Goal: Task Accomplishment & Management: Use online tool/utility

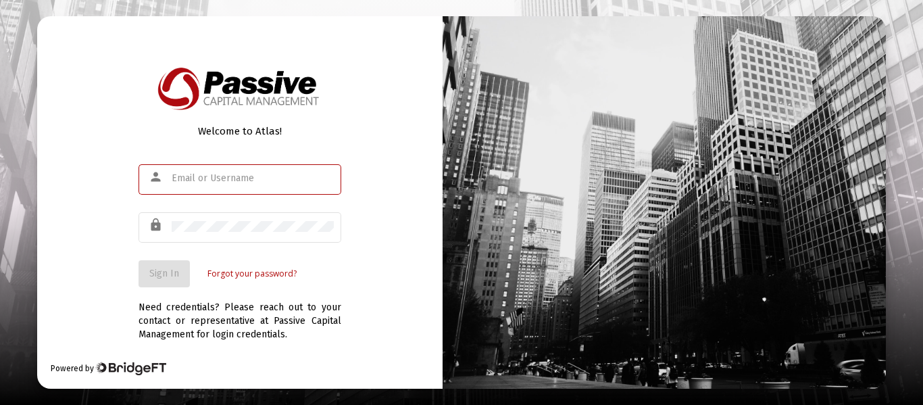
type input "[EMAIL_ADDRESS][DOMAIN_NAME]"
click at [172, 276] on span "Sign In" at bounding box center [164, 272] width 30 height 11
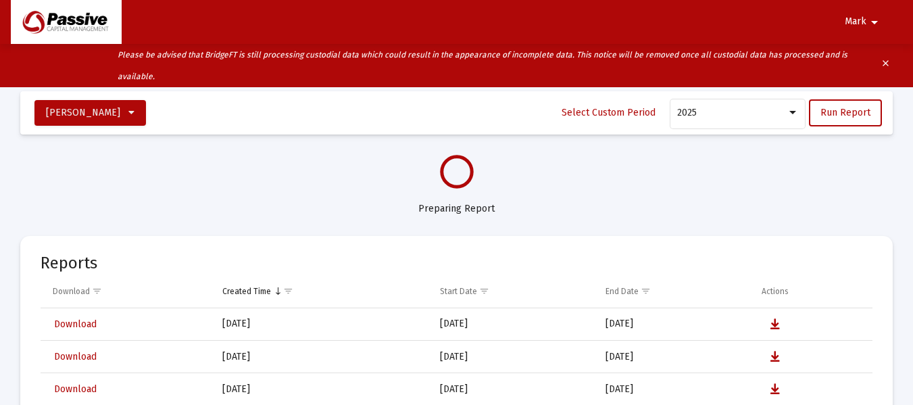
select select "View all"
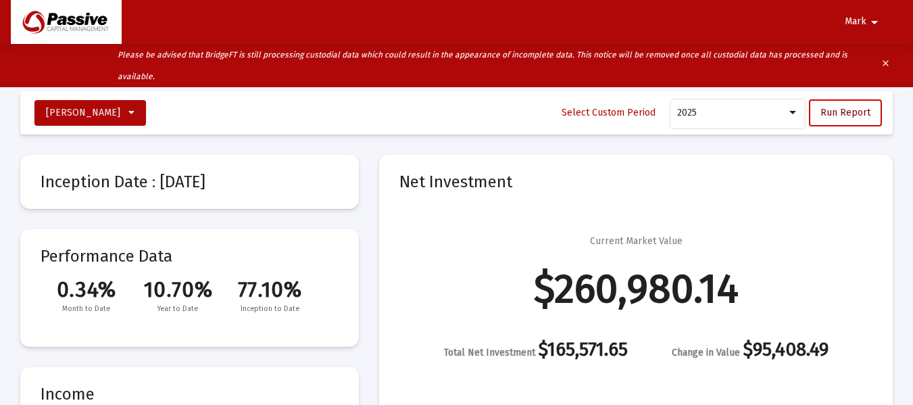
click at [867, 111] on span "Run Report" at bounding box center [845, 112] width 50 height 11
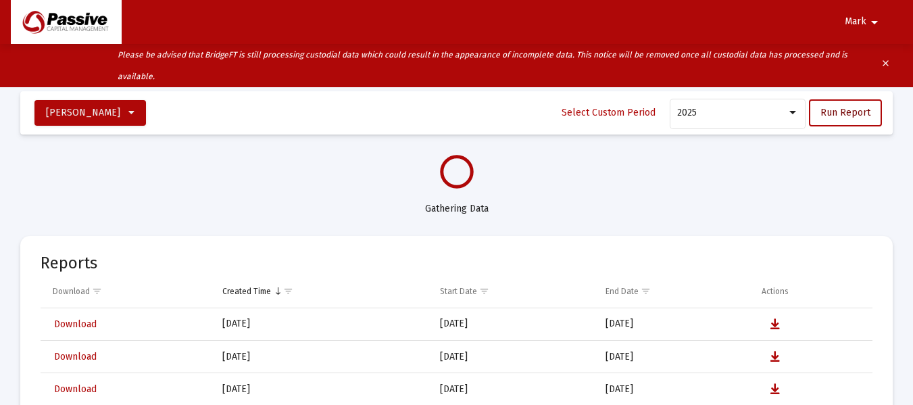
select select "View all"
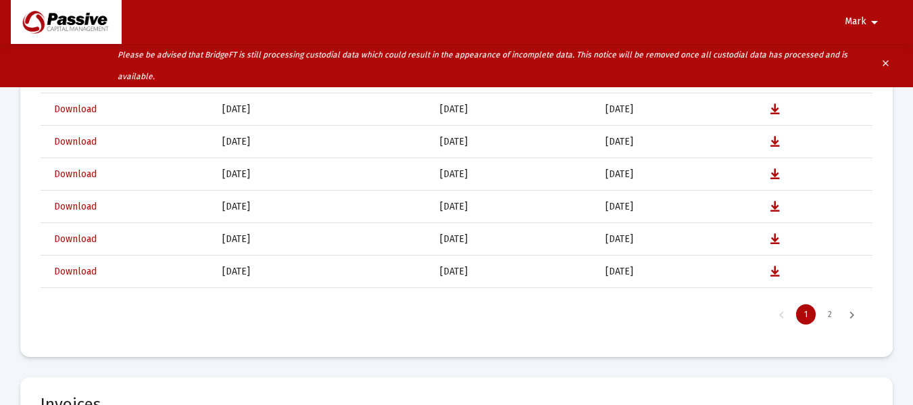
scroll to position [3471, 0]
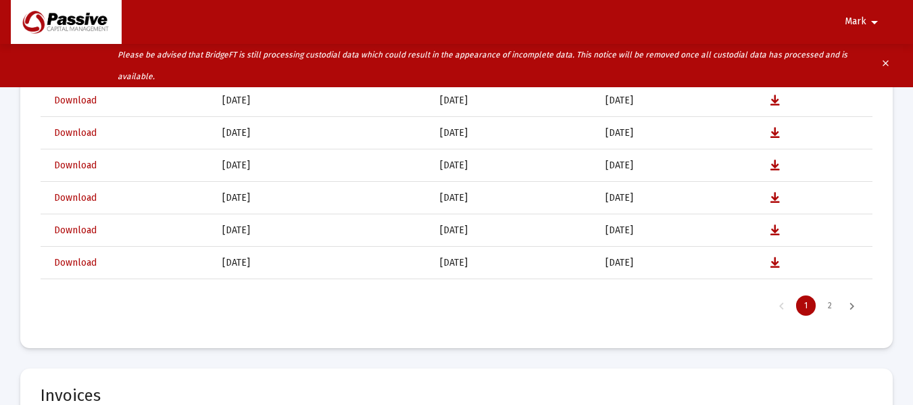
click at [851, 305] on div "Next Page" at bounding box center [851, 305] width 22 height 20
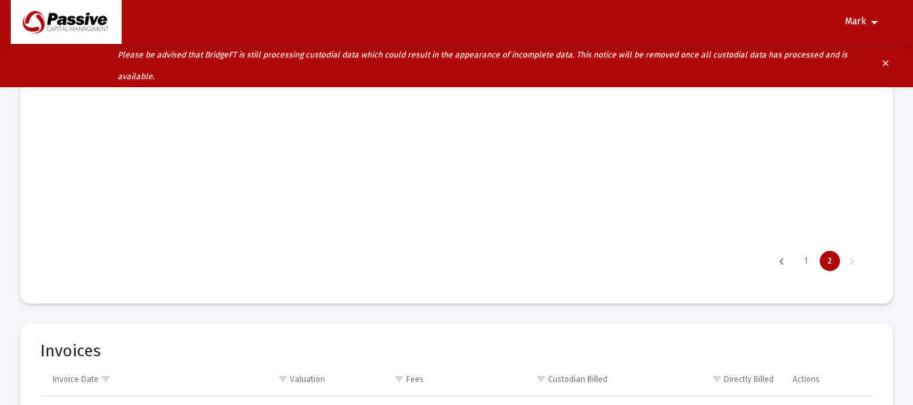
scroll to position [3539, 0]
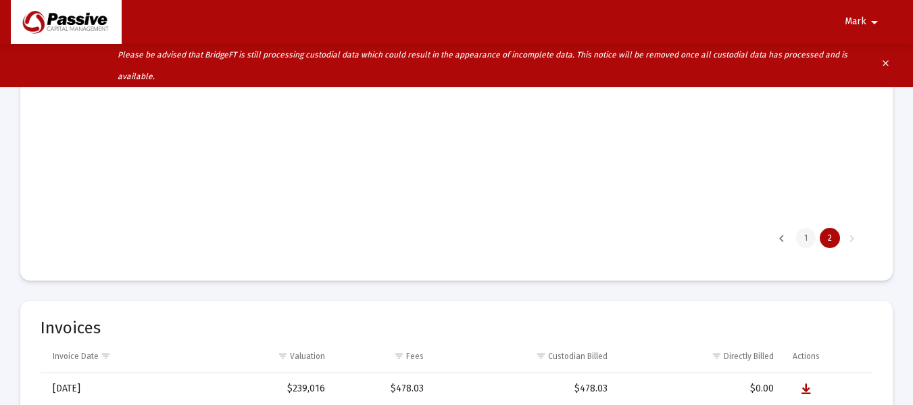
click at [804, 242] on div "1" at bounding box center [806, 238] width 20 height 20
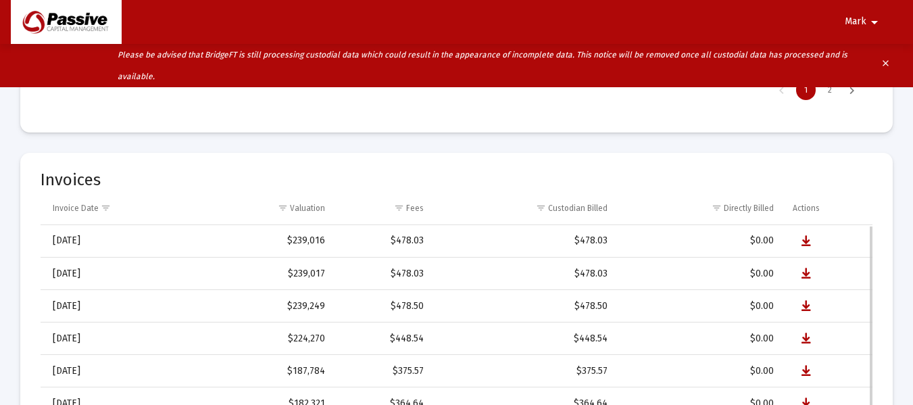
scroll to position [68, 0]
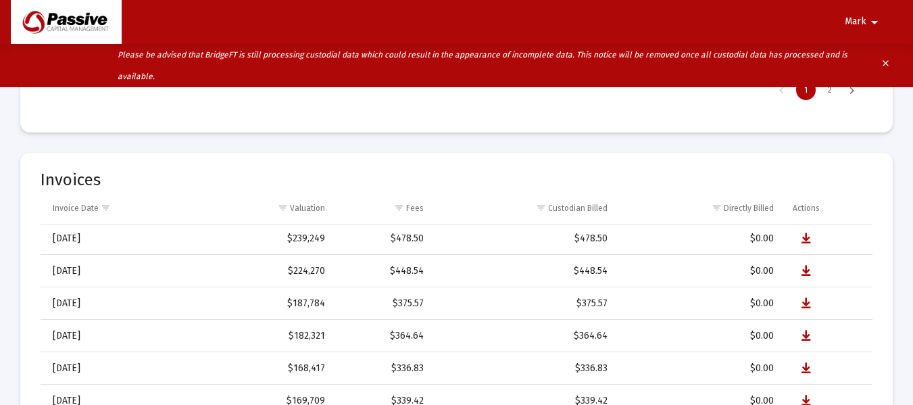
click at [865, 20] on span "Mark" at bounding box center [855, 21] width 22 height 11
click at [861, 66] on button "Logout" at bounding box center [867, 57] width 76 height 32
